Goal: Book appointment/travel/reservation

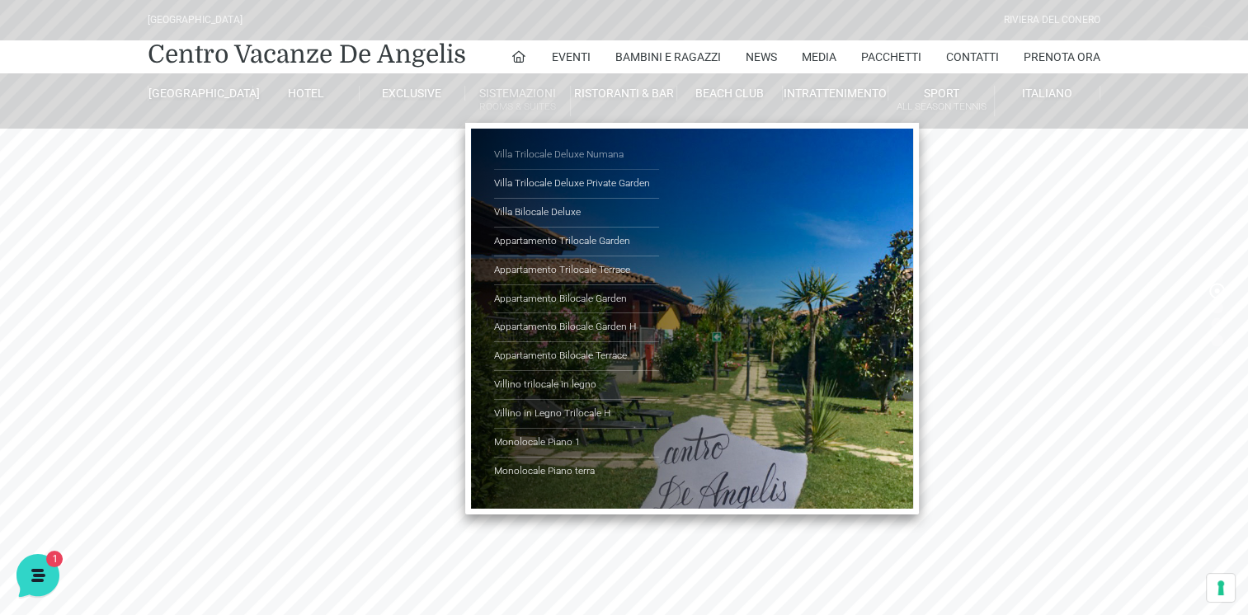
click at [551, 153] on link "Villa Trilocale Deluxe Numana" at bounding box center [576, 155] width 165 height 29
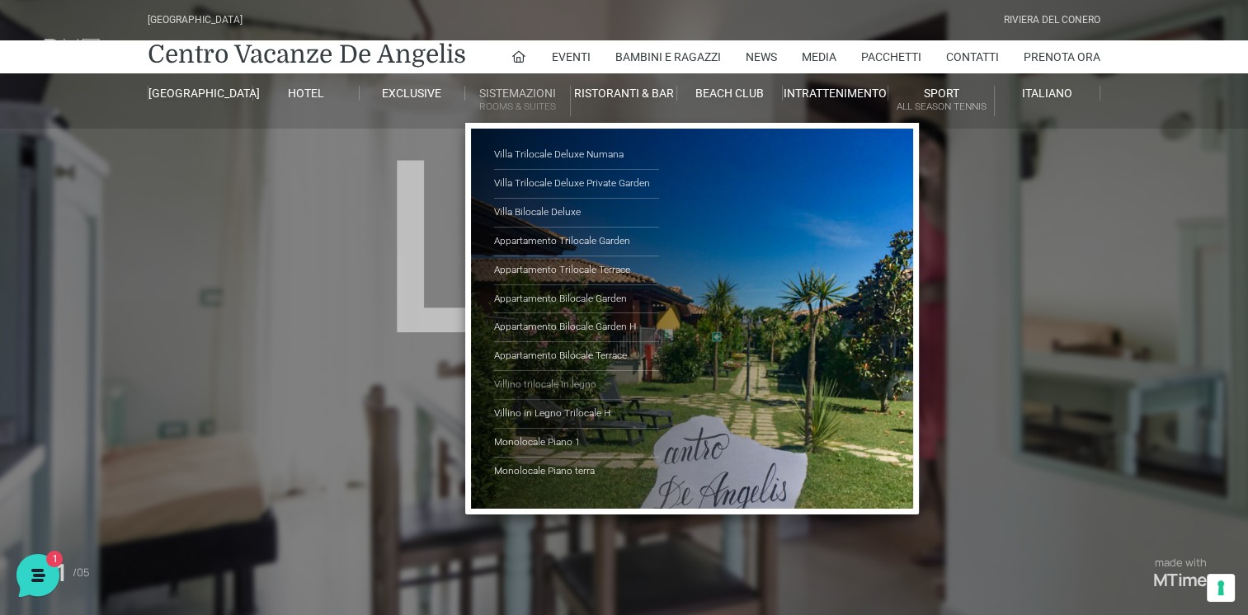
click at [548, 384] on link "Villino trilocale in legno" at bounding box center [576, 385] width 165 height 29
